Goal: Check status: Check status

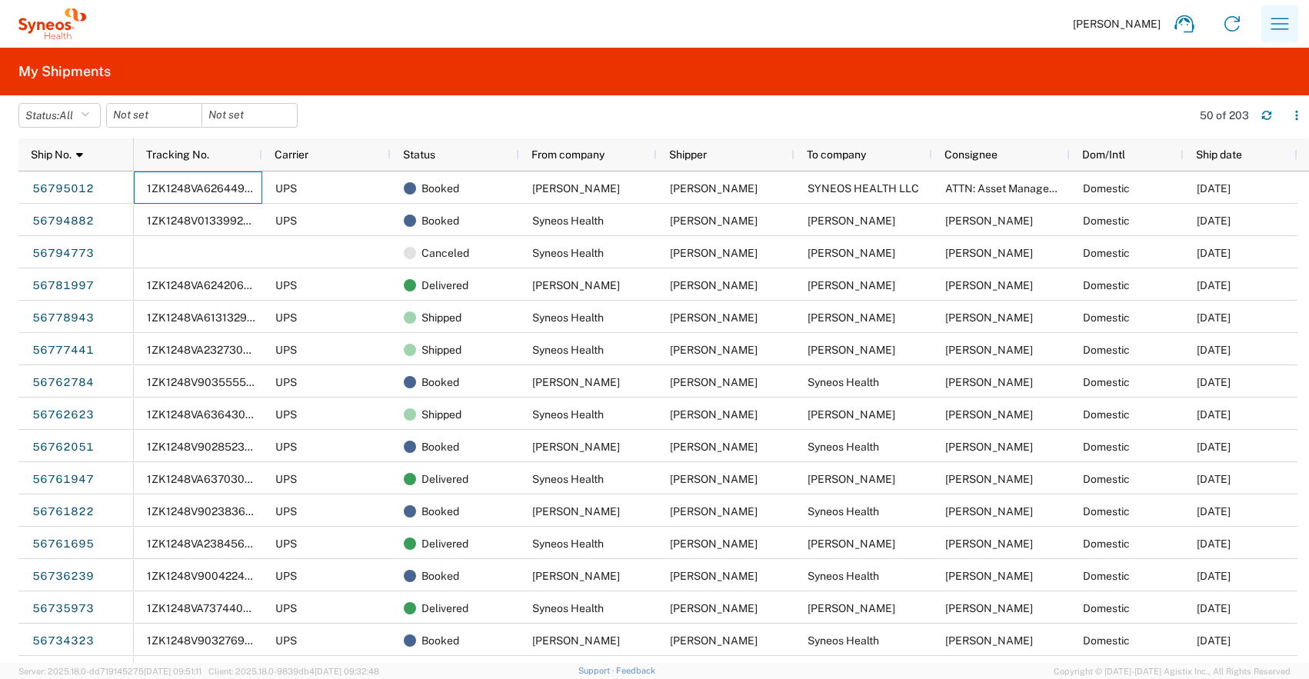
click at [1274, 22] on icon "button" at bounding box center [1280, 24] width 25 height 25
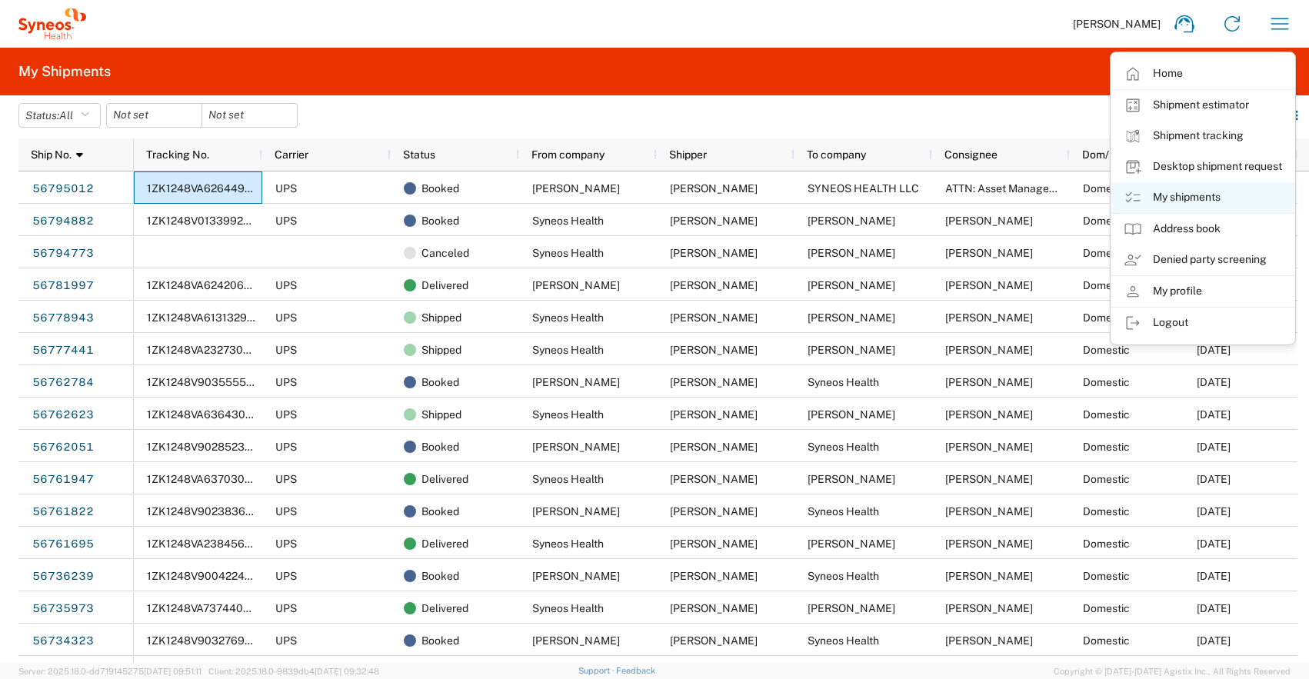
click at [1185, 191] on link "My shipments" at bounding box center [1203, 197] width 183 height 31
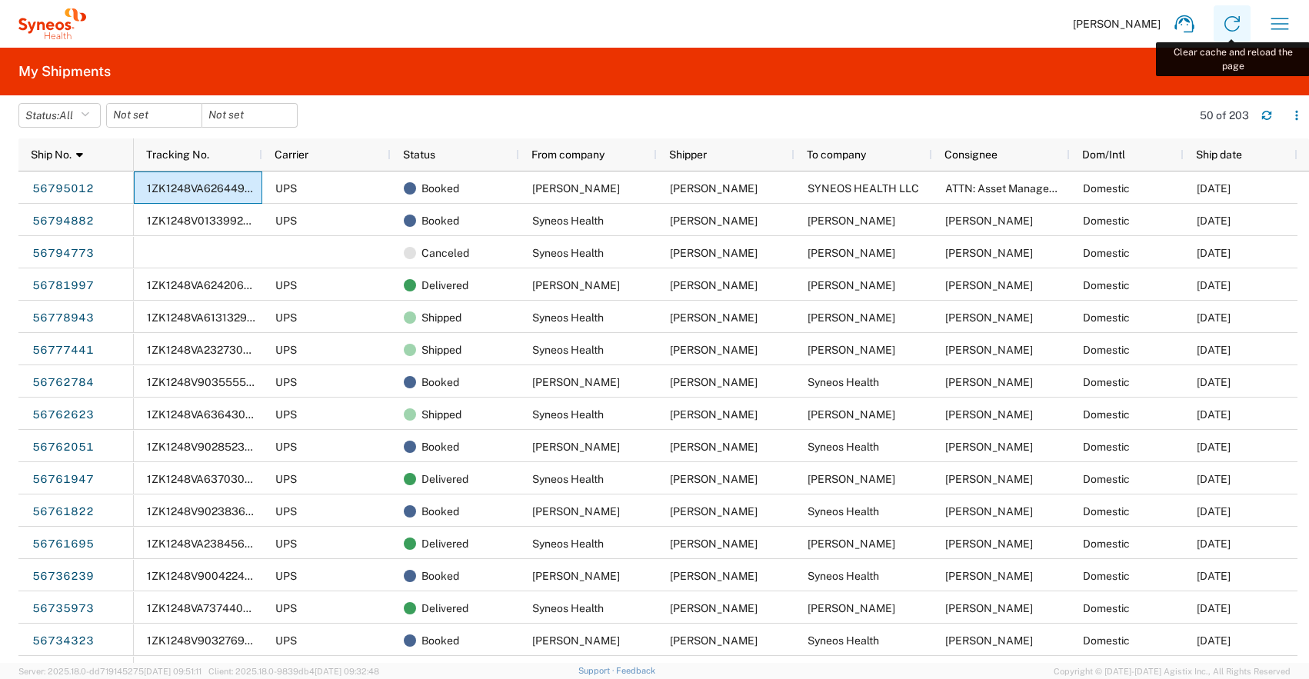
click at [1233, 24] on icon at bounding box center [1232, 24] width 25 height 25
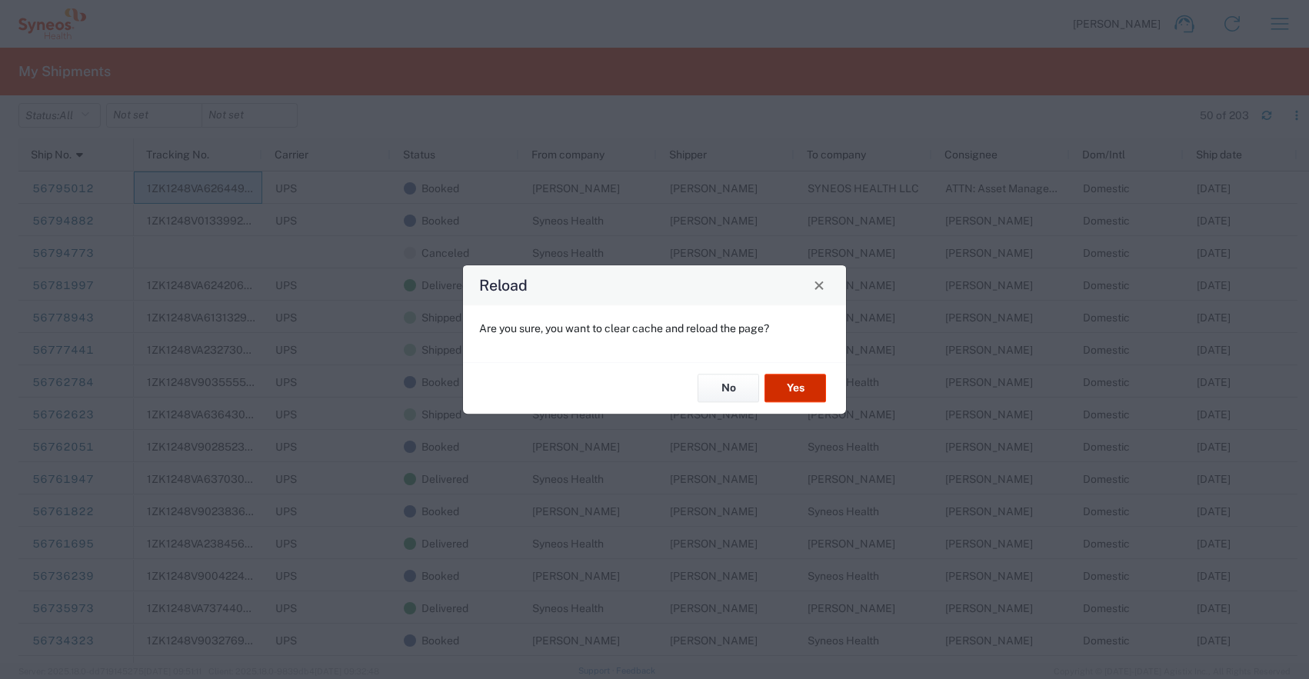
click at [815, 379] on button "Yes" at bounding box center [796, 389] width 62 height 28
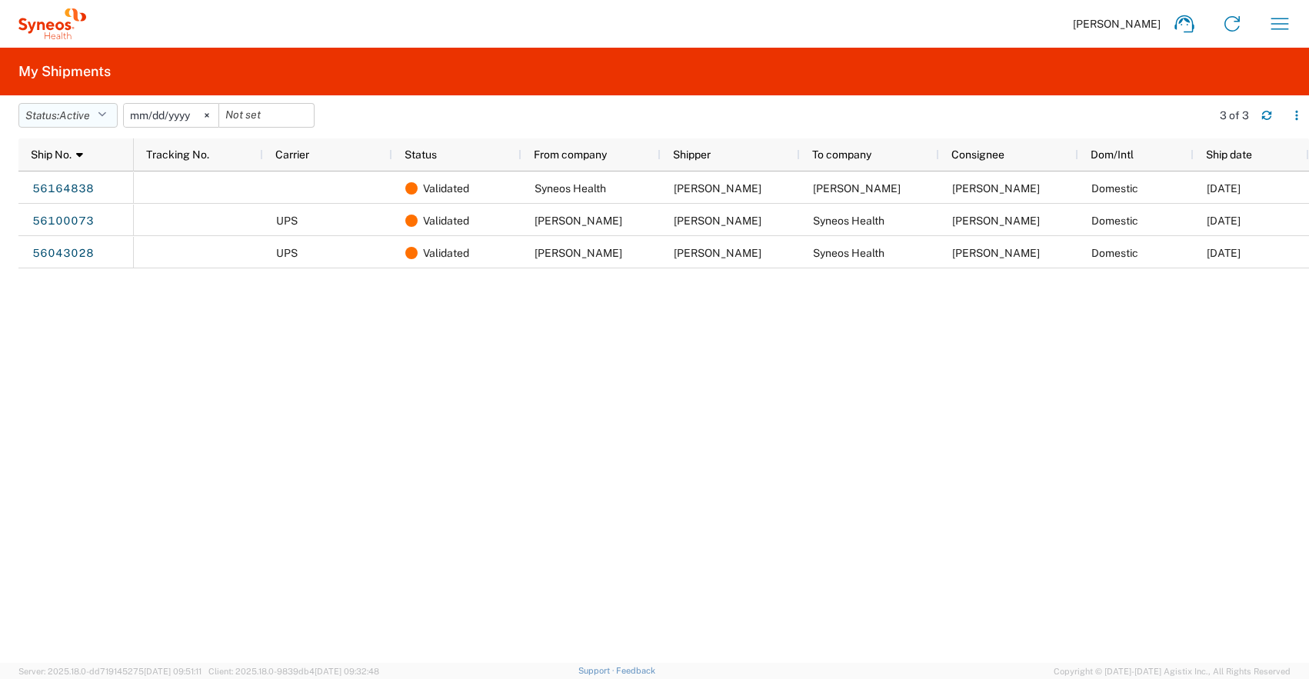
click at [115, 119] on button "Status: Active" at bounding box center [67, 115] width 99 height 25
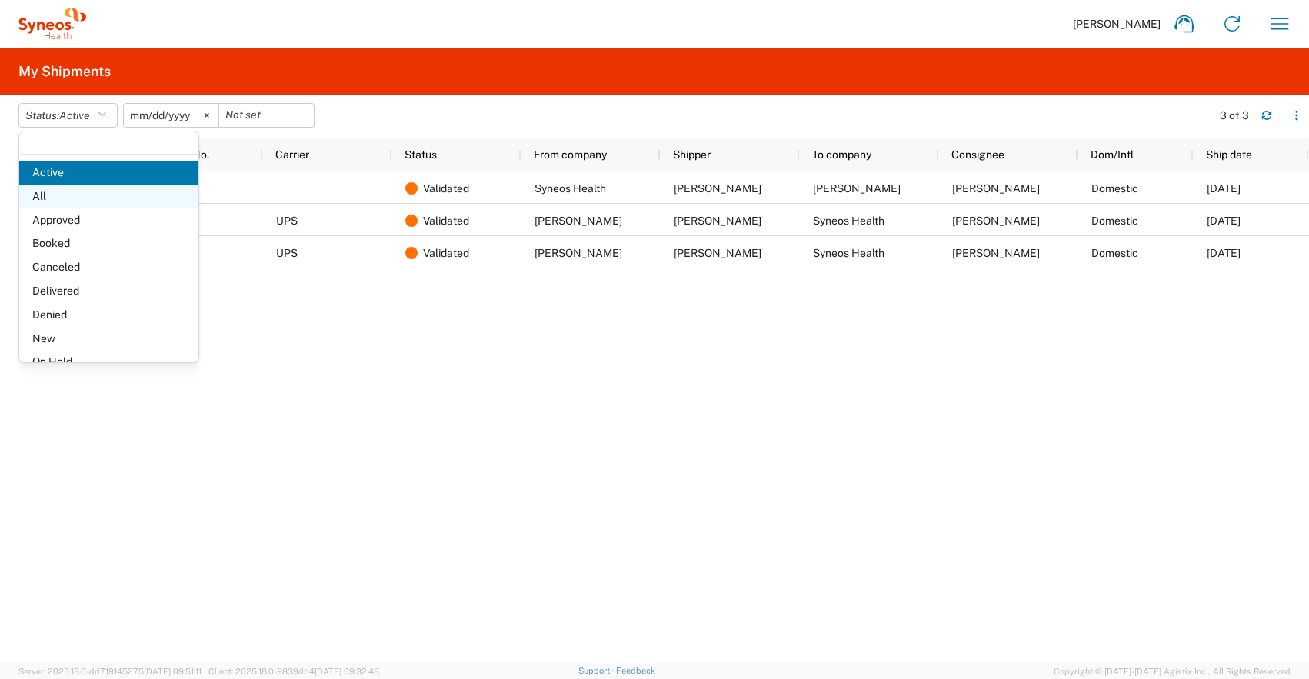
click at [65, 197] on span "All" at bounding box center [108, 197] width 179 height 24
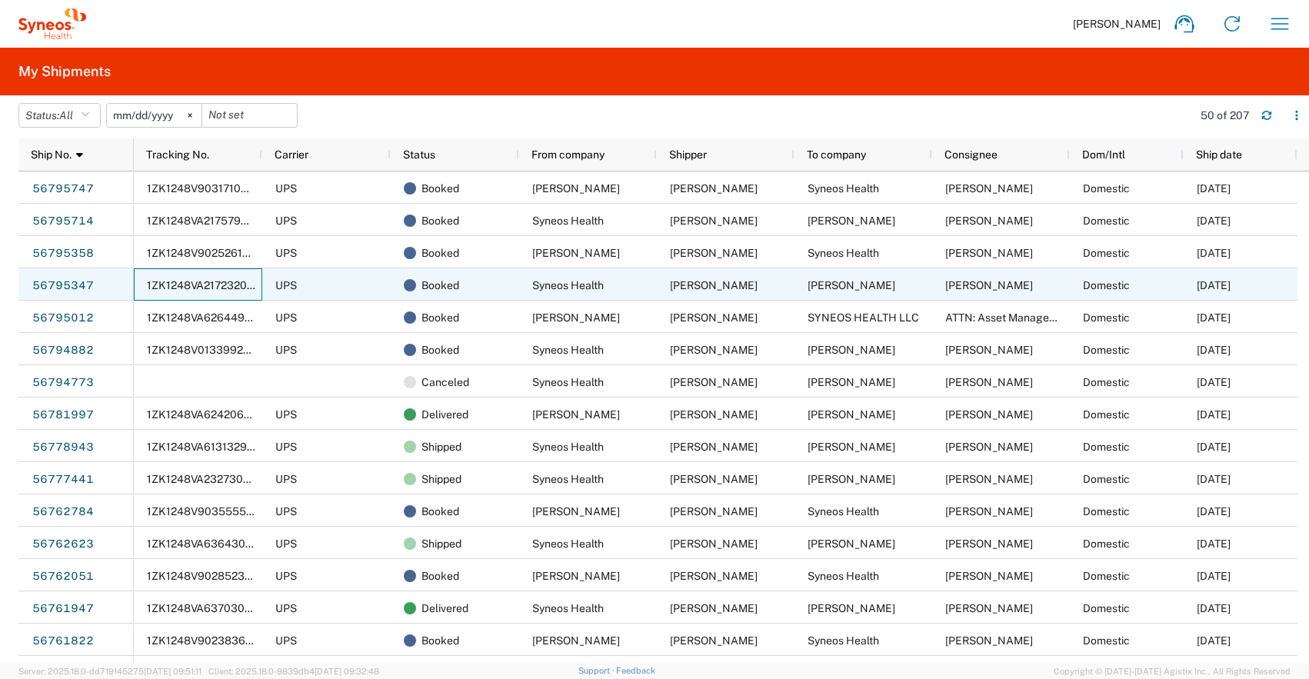
click at [218, 282] on span "1ZK1248VA217232092" at bounding box center [203, 285] width 113 height 12
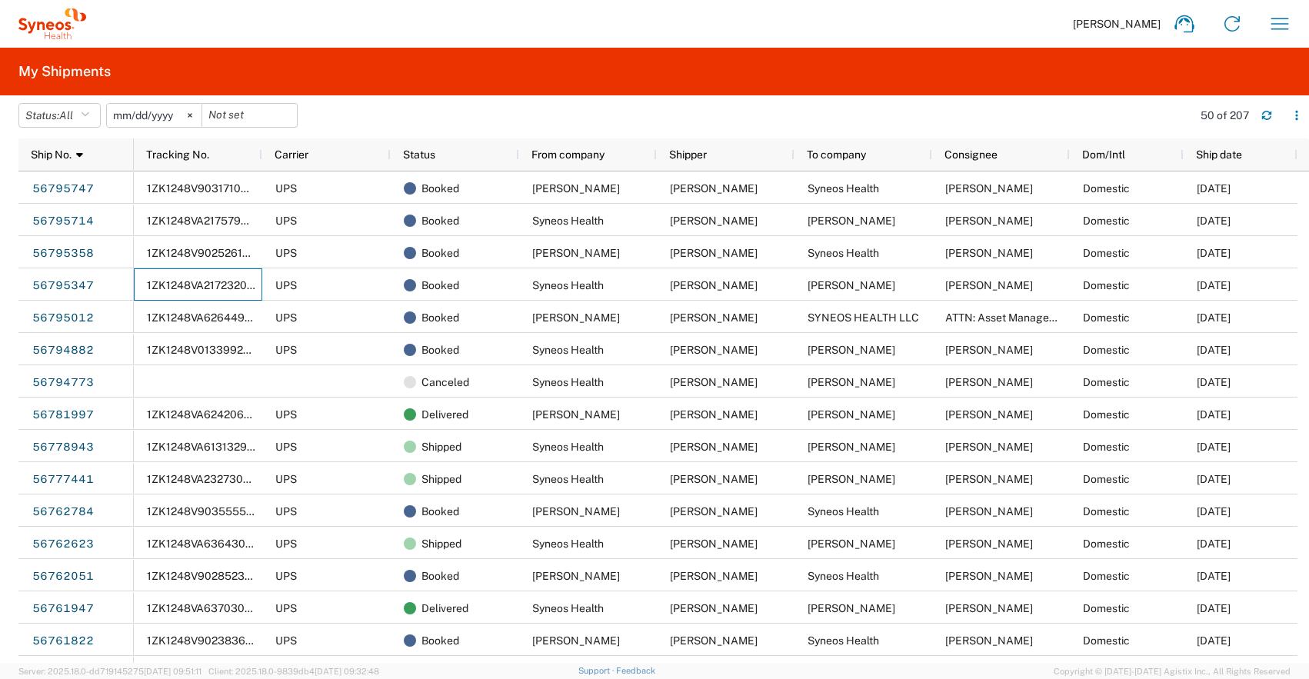
click at [216, 255] on span "1ZK1248V9025261211" at bounding box center [202, 253] width 111 height 12
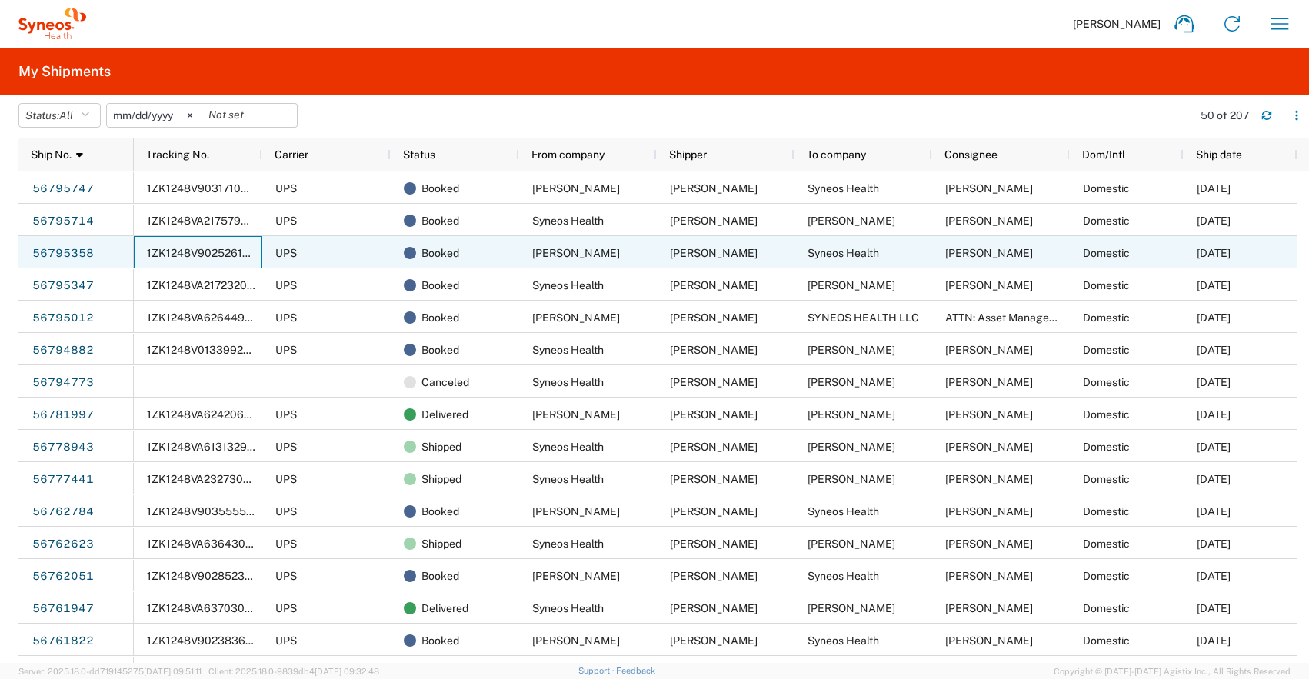
click at [216, 255] on span "1ZK1248V9025261211" at bounding box center [202, 253] width 111 height 12
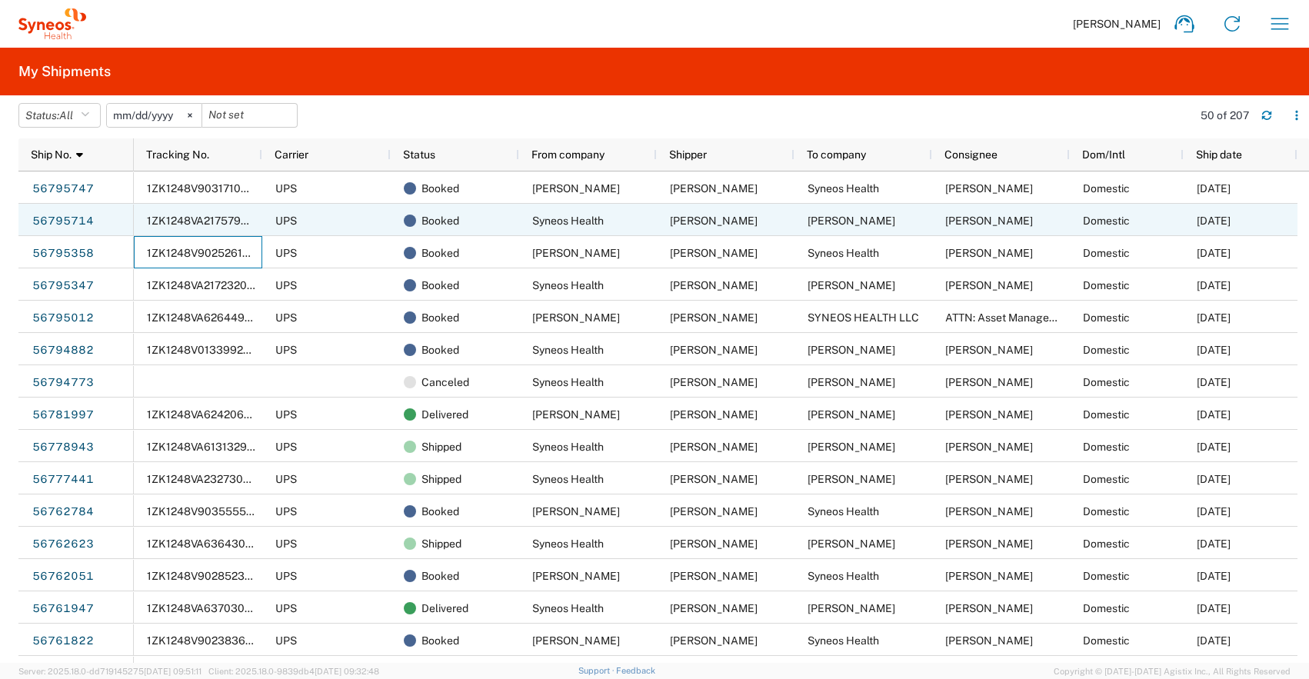
click at [235, 221] on span "1ZK1248VA217579503" at bounding box center [204, 221] width 115 height 12
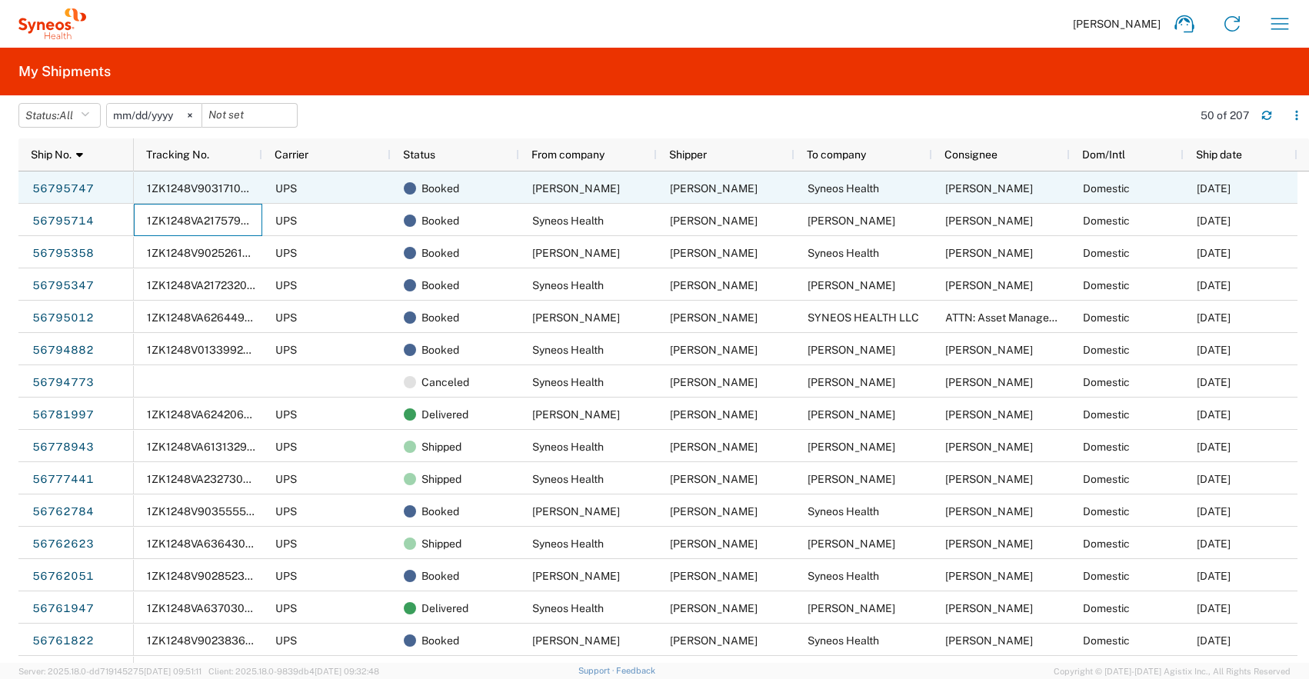
click at [227, 191] on span "1ZK1248V9031710821" at bounding box center [203, 188] width 112 height 12
